Goal: Transaction & Acquisition: Purchase product/service

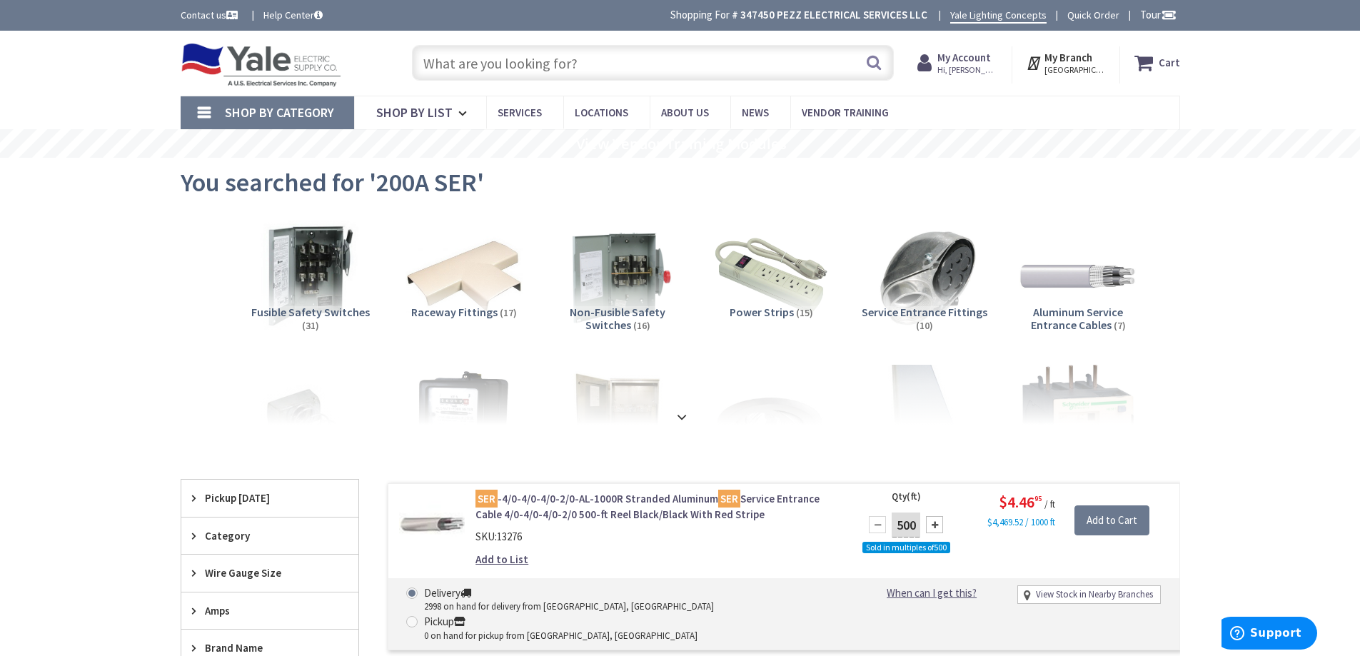
drag, startPoint x: 612, startPoint y: 52, endPoint x: 608, endPoint y: 61, distance: 10.2
click at [612, 53] on input "text" at bounding box center [653, 63] width 482 height 36
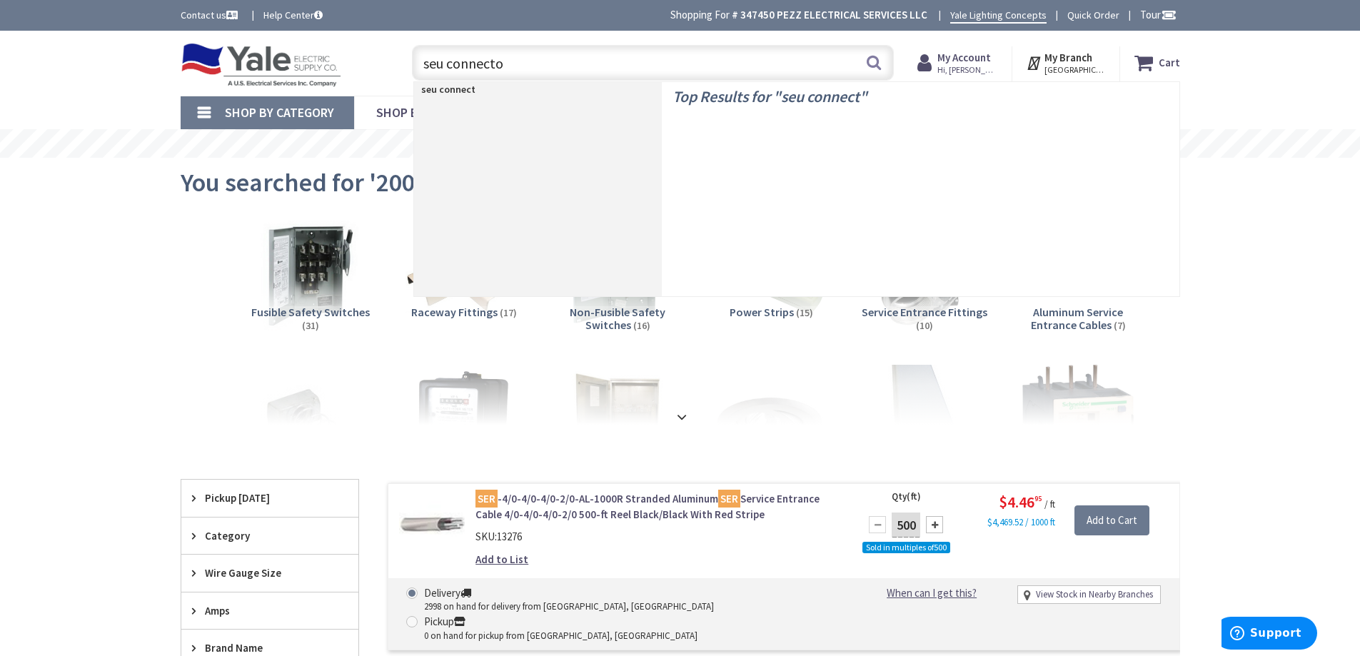
type input "seu connector"
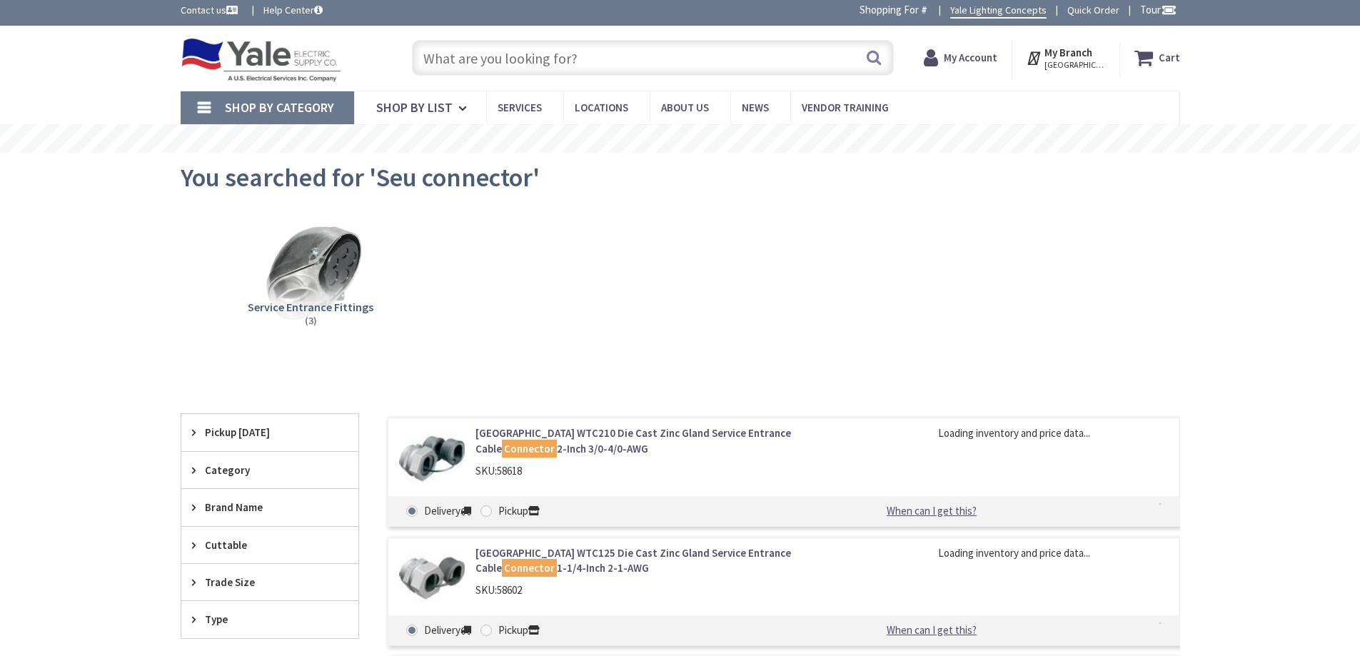
type input "[GEOGRAPHIC_DATA], [GEOGRAPHIC_DATA]"
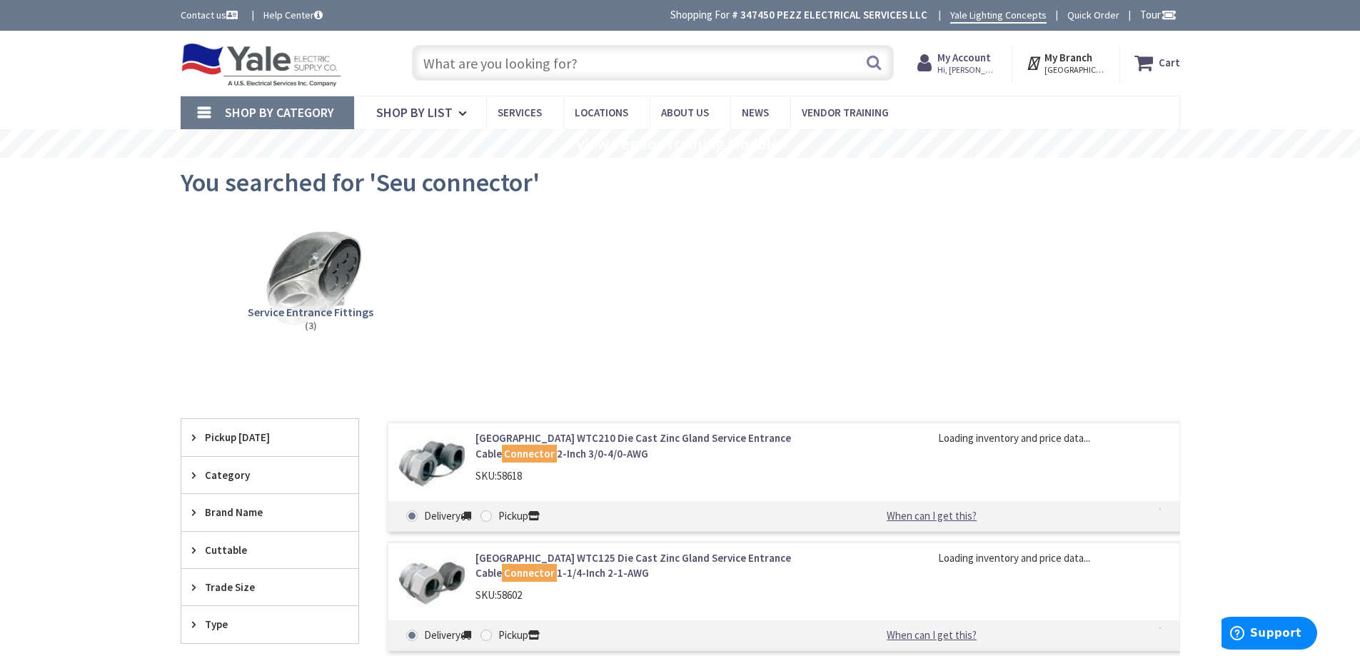
click at [552, 63] on input "text" at bounding box center [653, 63] width 482 height 36
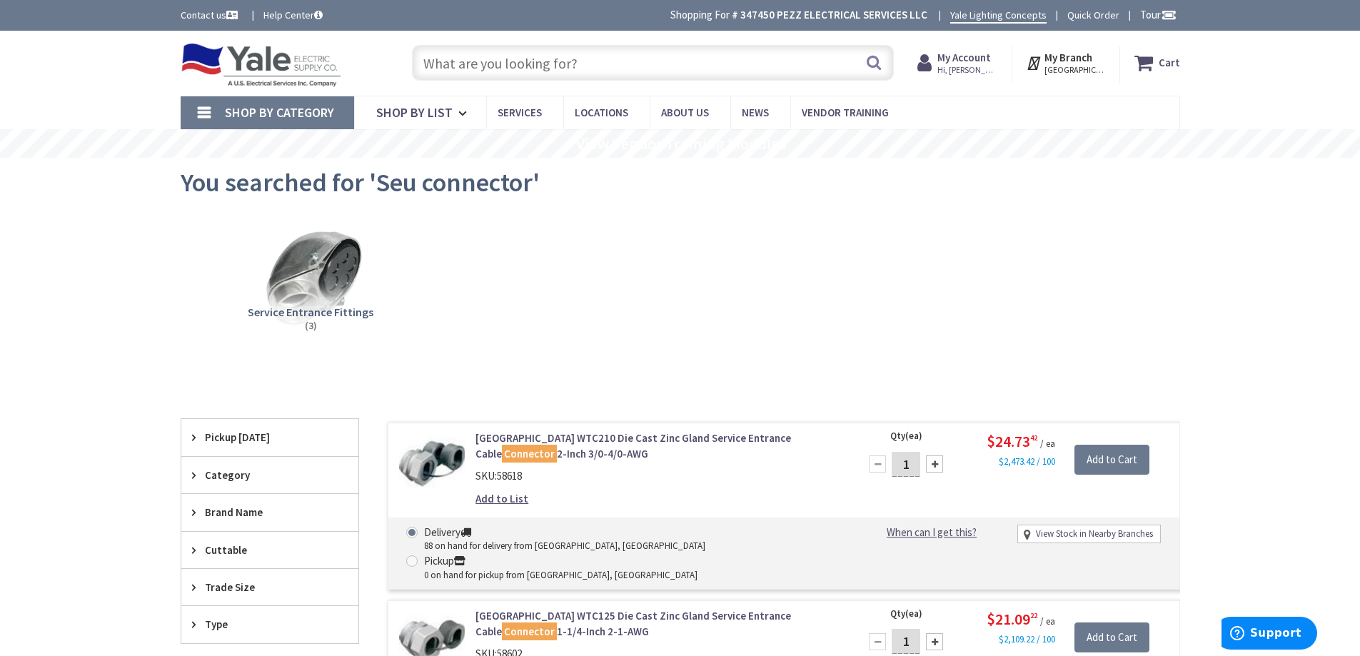
click at [543, 67] on input "text" at bounding box center [653, 63] width 482 height 36
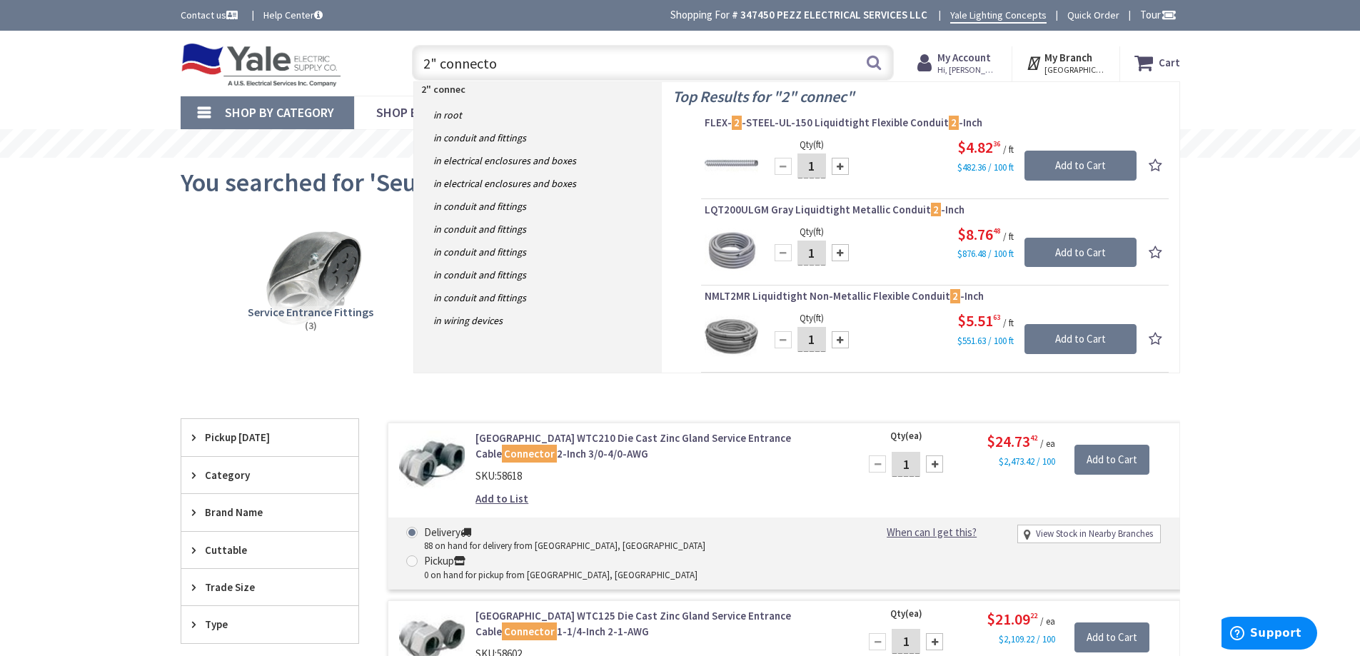
type input "2" connector"
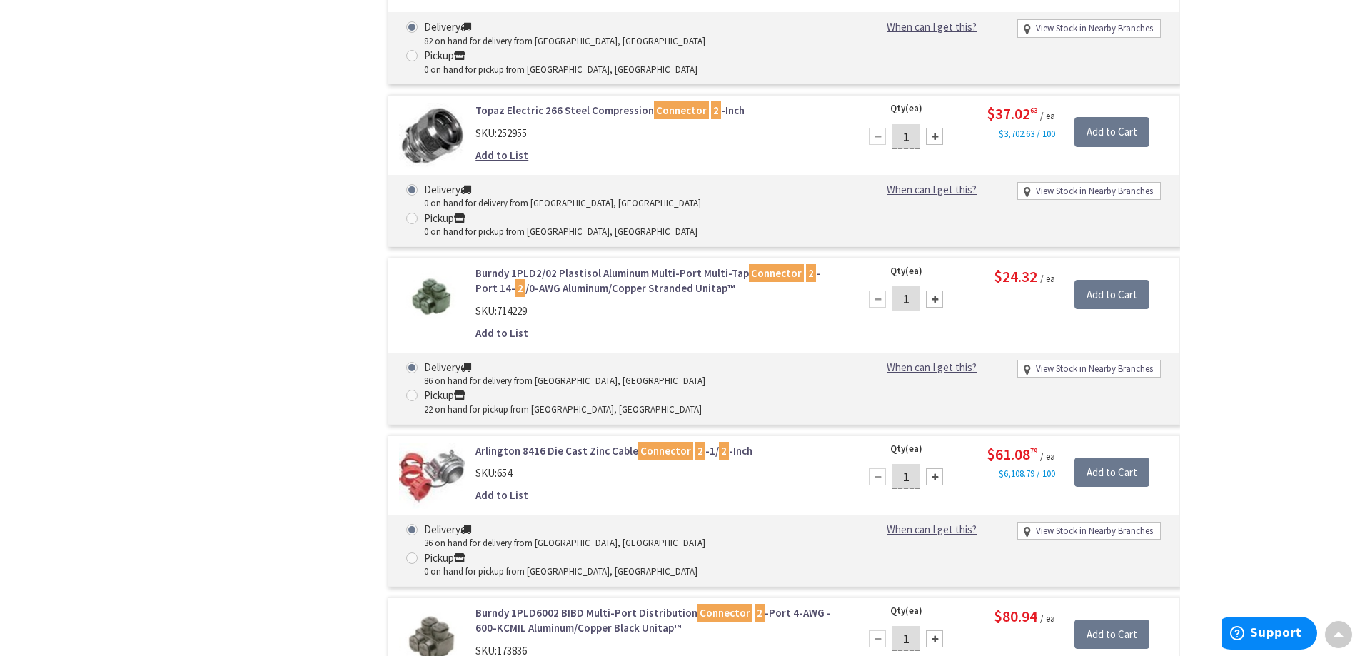
scroll to position [7996, 0]
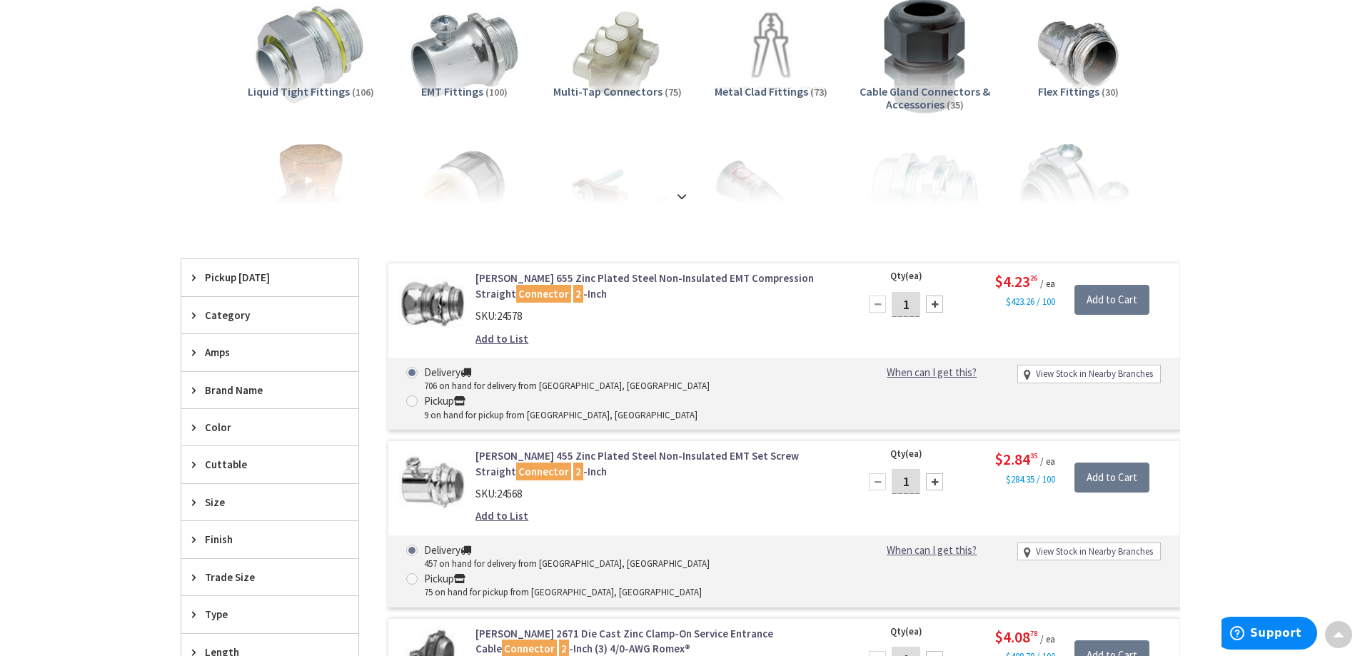
scroll to position [0, 0]
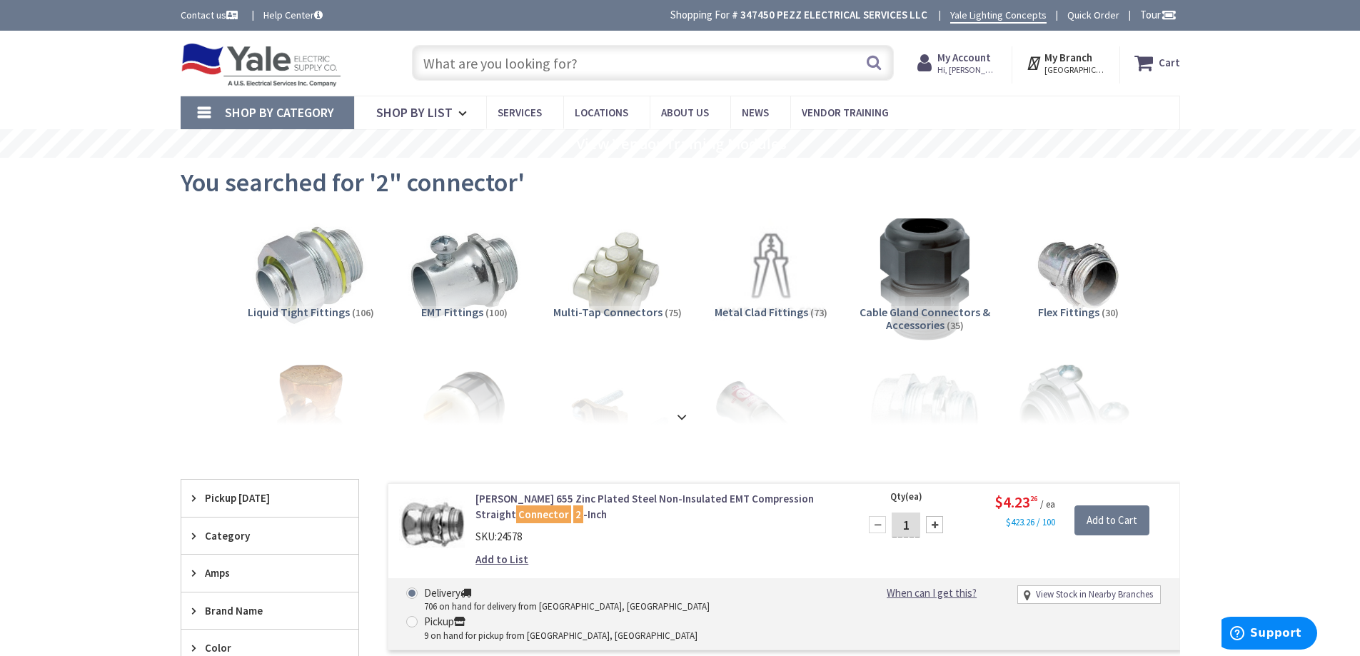
click at [925, 287] on img at bounding box center [924, 275] width 129 height 129
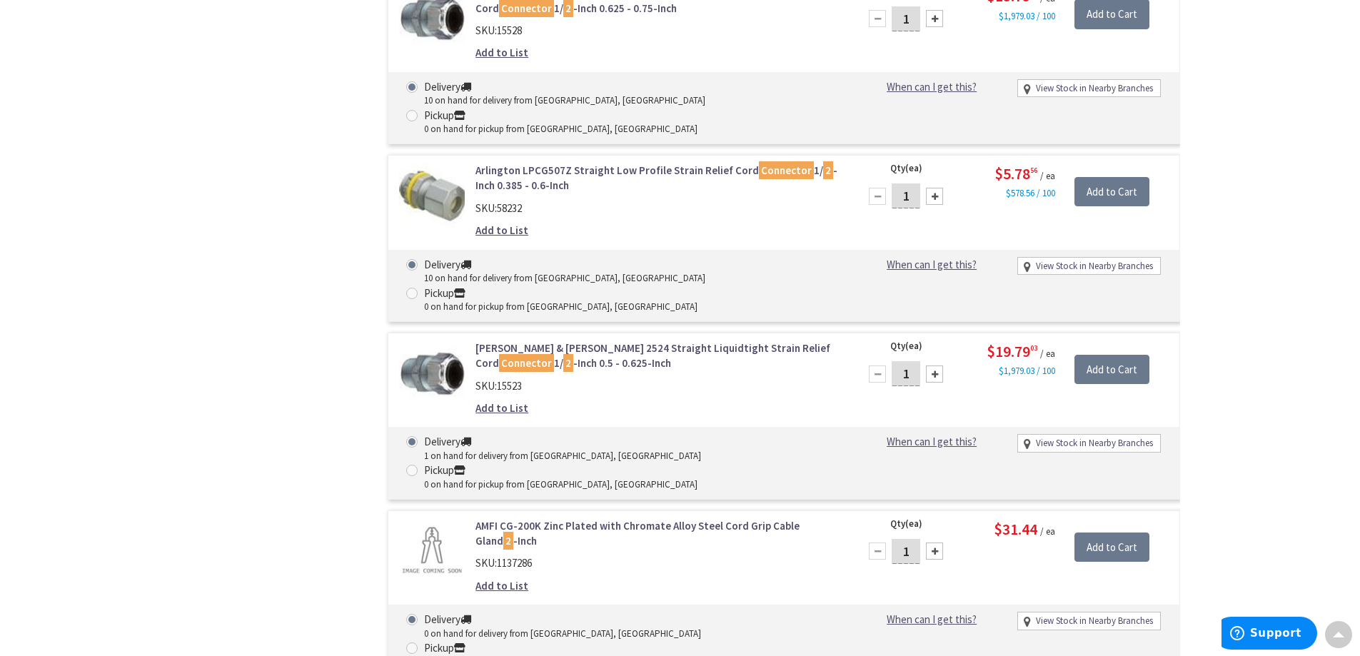
scroll to position [3952, 0]
